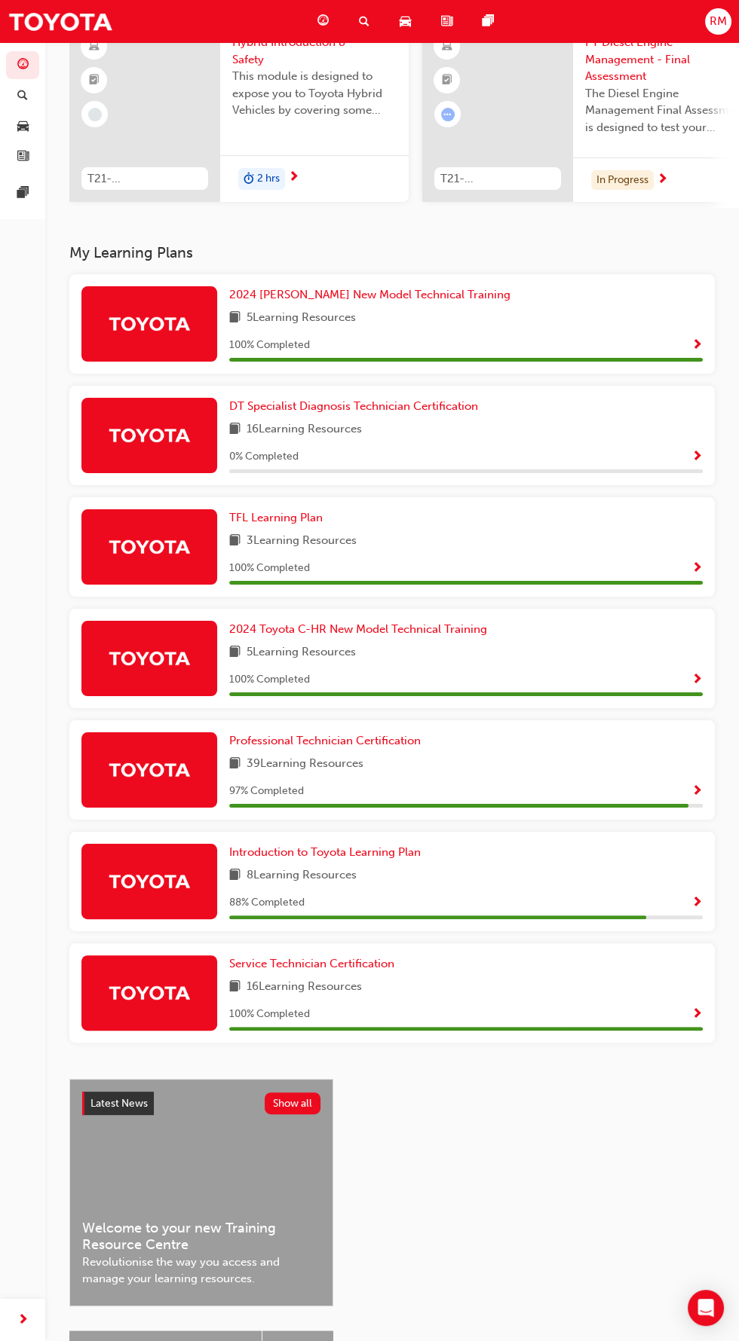
scroll to position [129, 0]
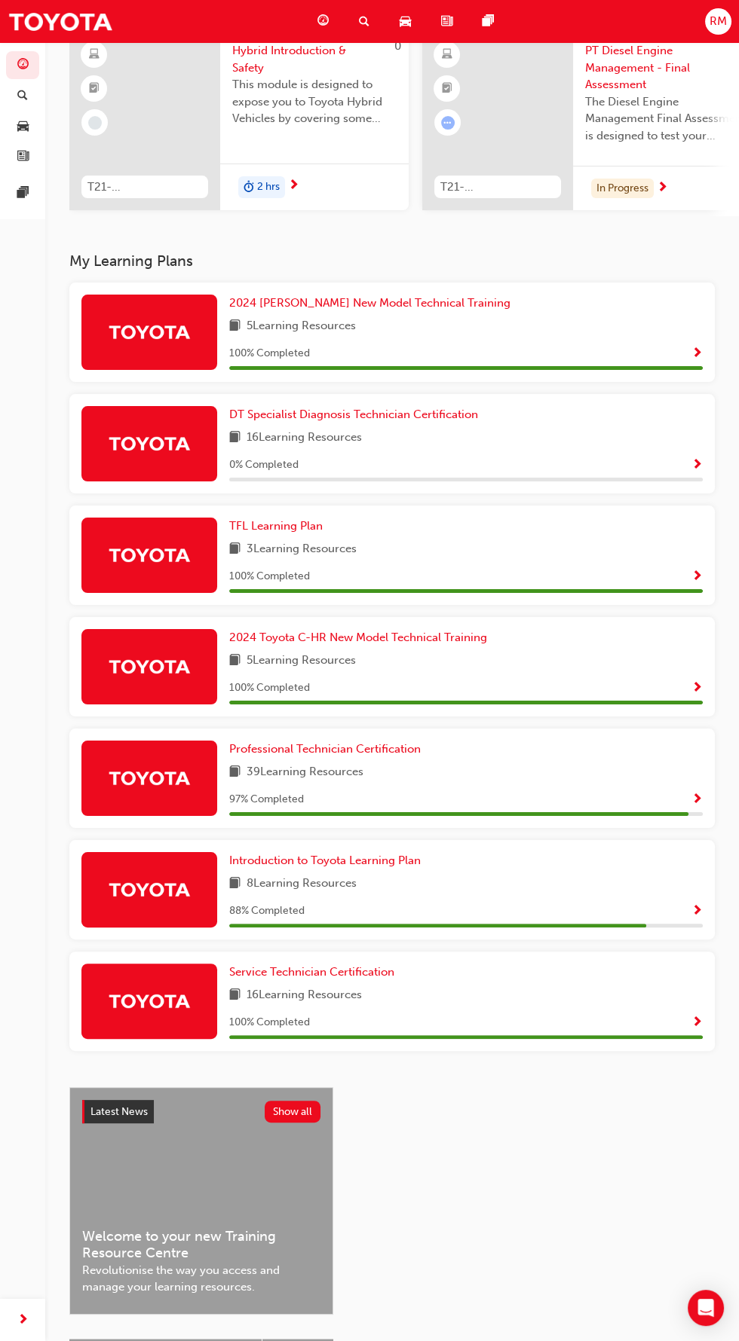
click at [699, 807] on span "Show Progress" at bounding box center [696, 801] width 11 height 14
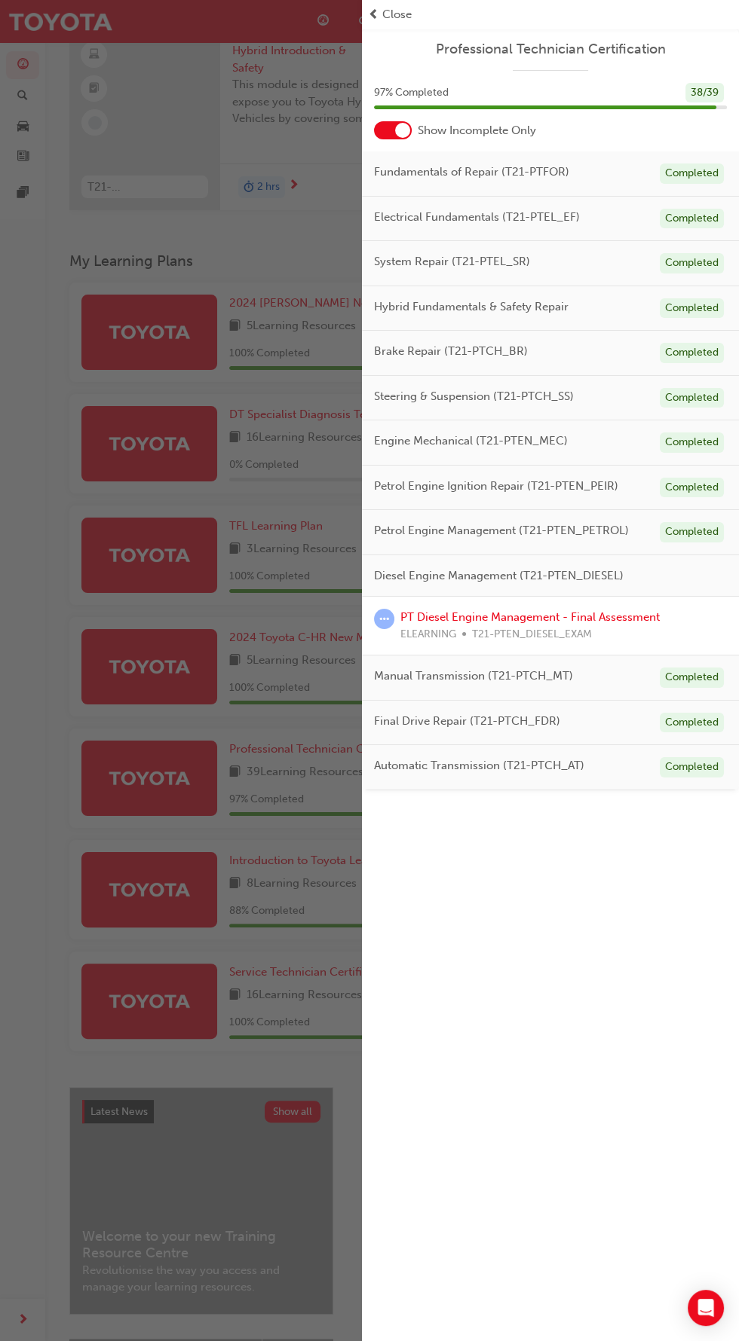
click at [118, 861] on div "button" at bounding box center [181, 670] width 362 height 1341
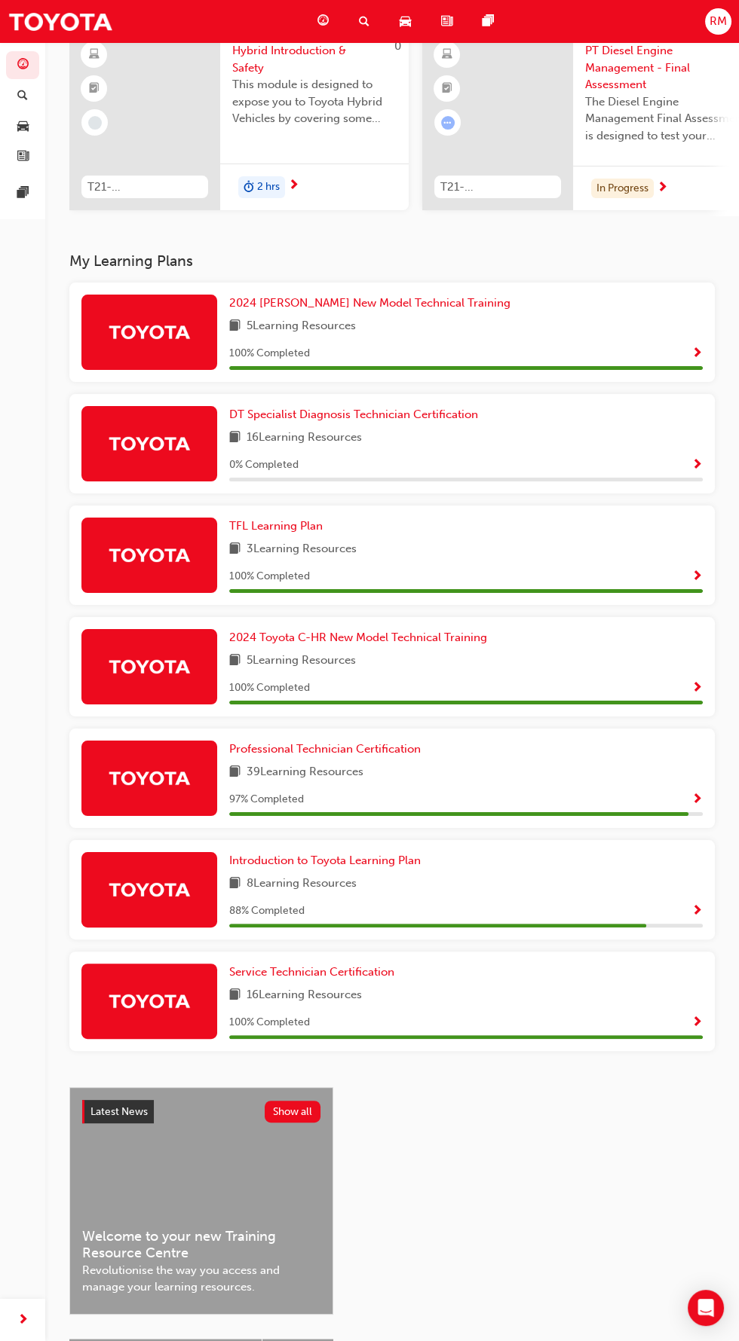
click at [693, 807] on span "Show Progress" at bounding box center [696, 801] width 11 height 14
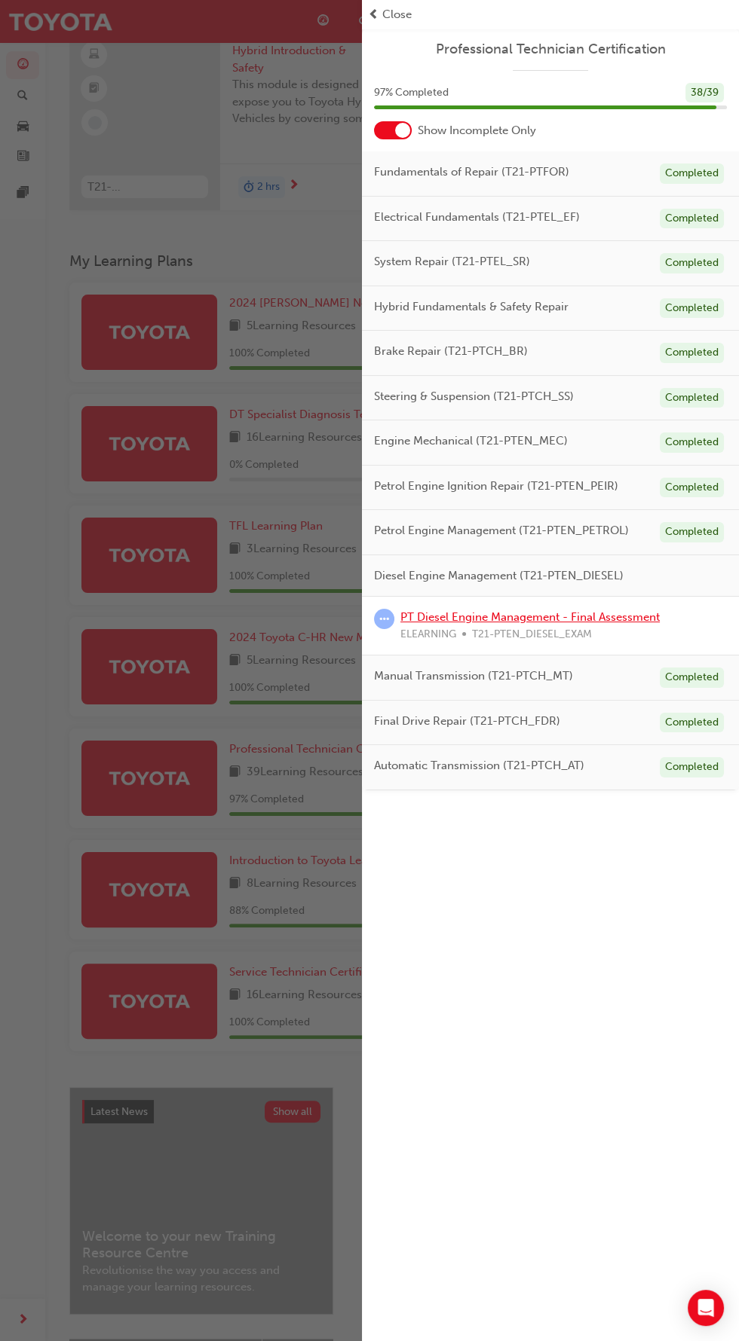
click at [611, 611] on link "PT Diesel Engine Management - Final Assessment" at bounding box center [529, 617] width 259 height 14
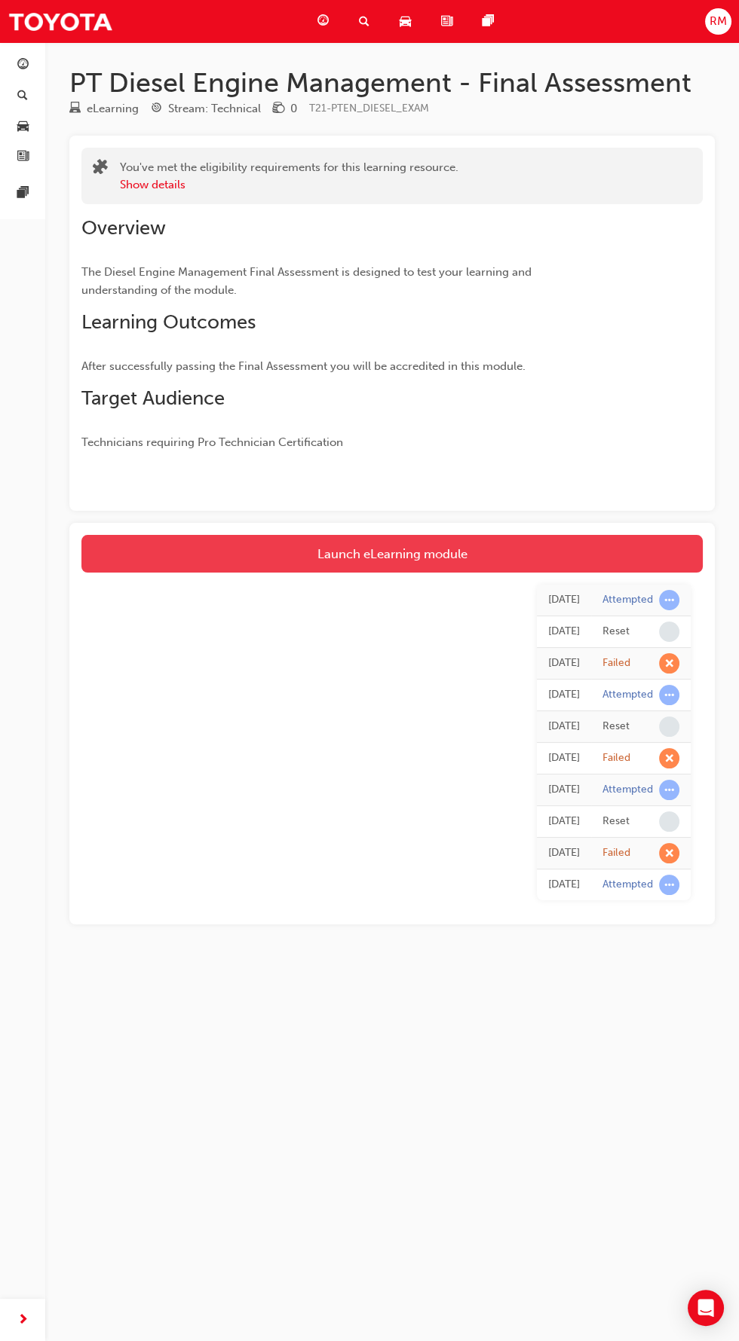
click at [608, 564] on link "Launch eLearning module" at bounding box center [391, 554] width 621 height 38
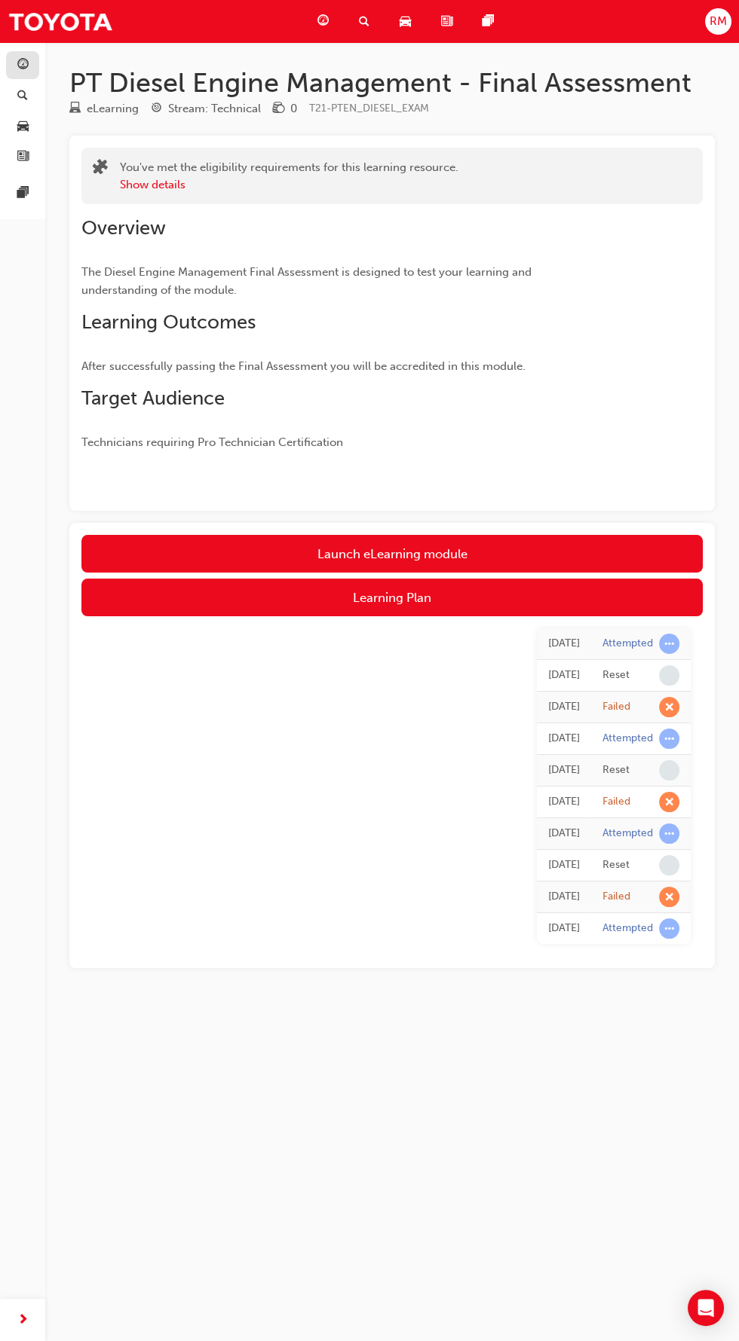
click at [22, 63] on span "guage-icon" at bounding box center [22, 66] width 11 height 14
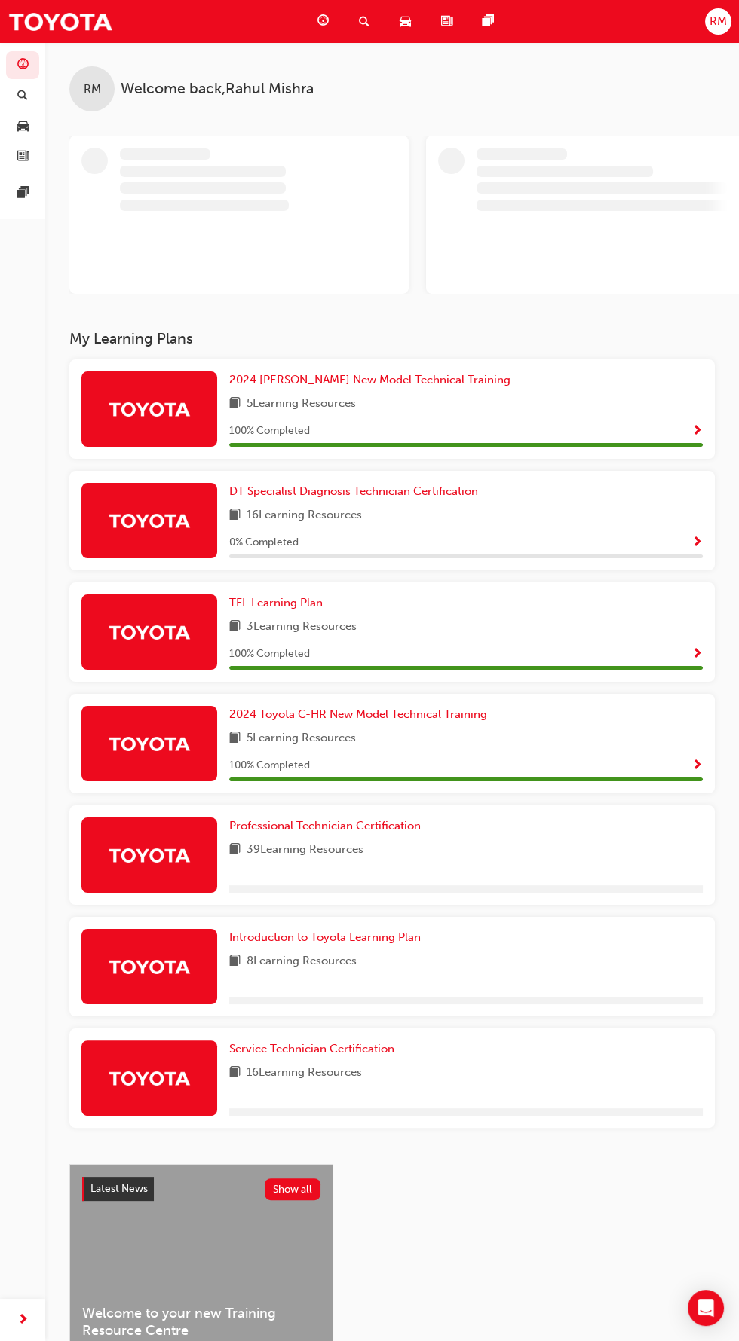
click at [710, 24] on span "RM" at bounding box center [717, 21] width 17 height 17
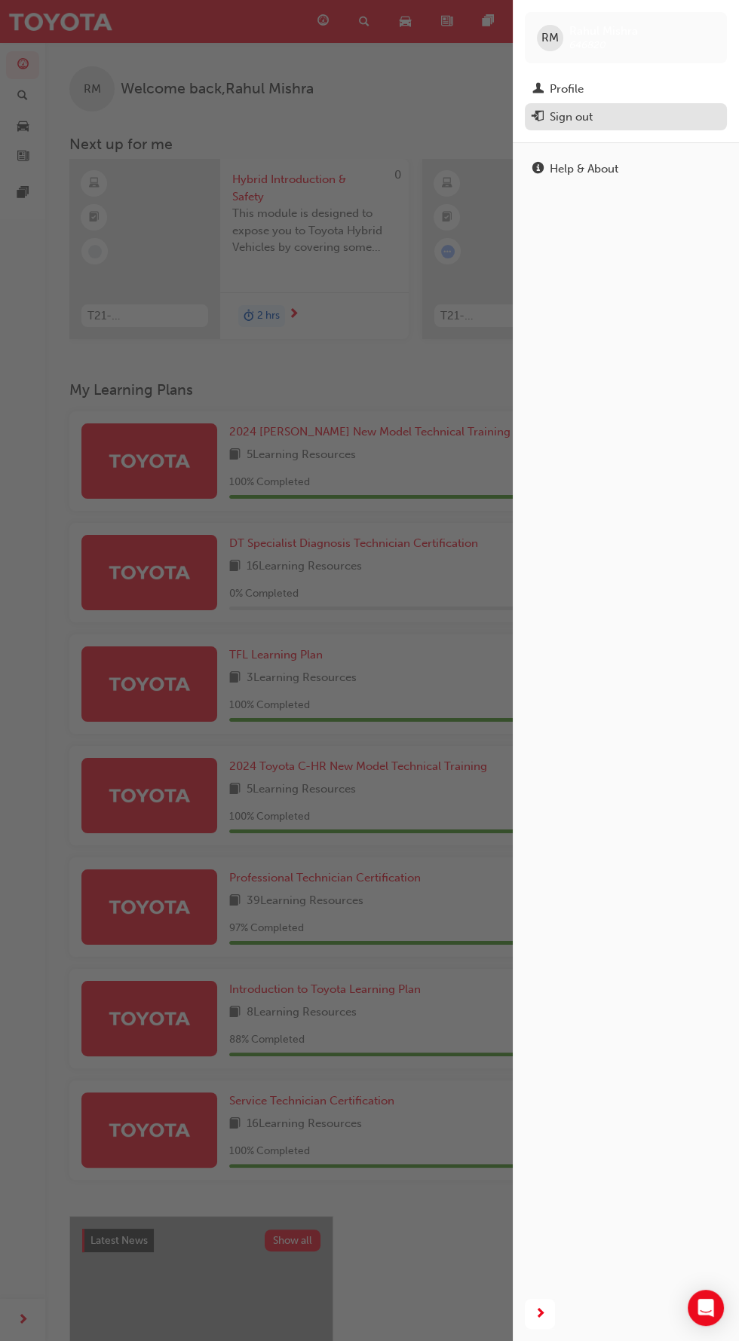
click at [587, 115] on div "Sign out" at bounding box center [570, 117] width 43 height 17
